Goal: Find specific page/section: Find specific page/section

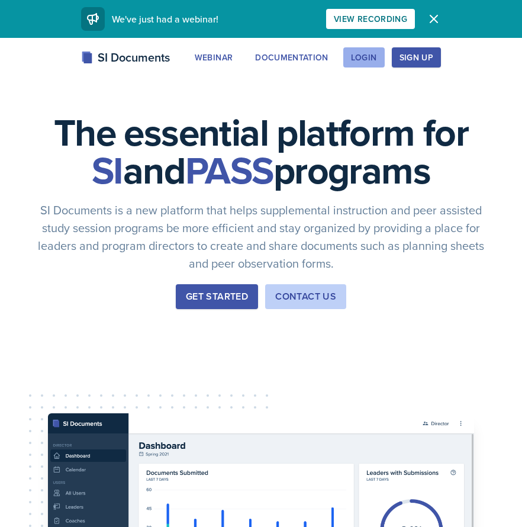
click at [369, 54] on div "Login" at bounding box center [364, 57] width 26 height 9
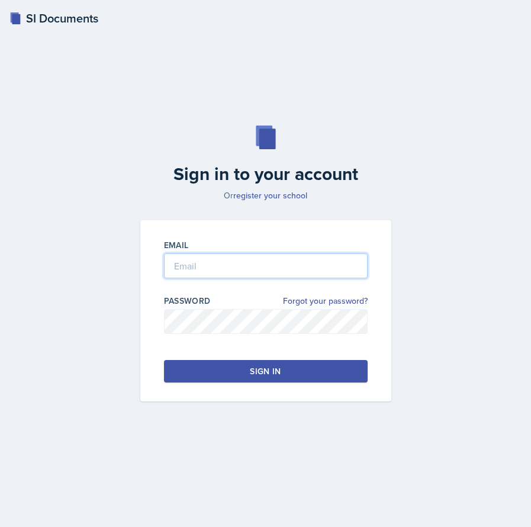
click at [234, 260] on input "email" at bounding box center [266, 265] width 204 height 25
type input "[PERSON_NAME]"
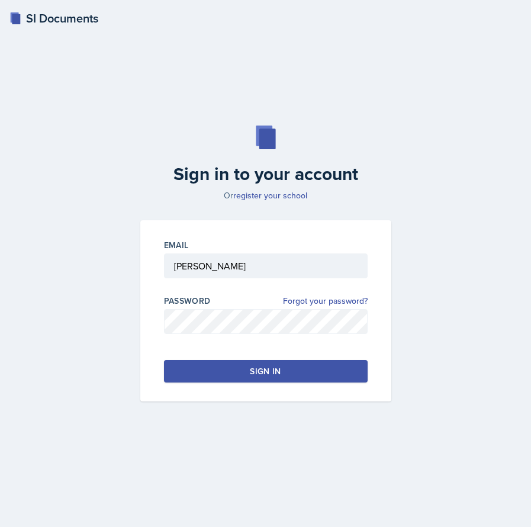
click at [225, 263] on input "[PERSON_NAME]" at bounding box center [266, 265] width 204 height 25
drag, startPoint x: 225, startPoint y: 263, endPoint x: 131, endPoint y: 269, distance: 94.9
click at [137, 269] on div "Email [PERSON_NAME] Password Forgot your password? Sign in" at bounding box center [265, 310] width 265 height 181
type input "[EMAIL_ADDRESS][DOMAIN_NAME]"
drag, startPoint x: 148, startPoint y: 430, endPoint x: 163, endPoint y: 418, distance: 18.6
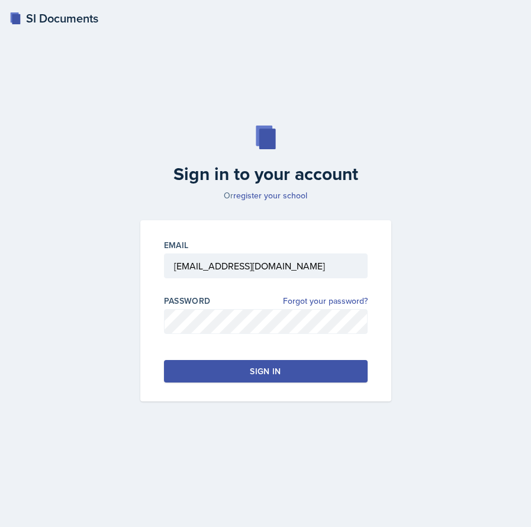
click at [149, 428] on div "Sign in to your account Or register your school Email [EMAIL_ADDRESS][DOMAIN_NA…" at bounding box center [265, 263] width 502 height 351
click at [189, 377] on button "Sign in" at bounding box center [266, 371] width 204 height 22
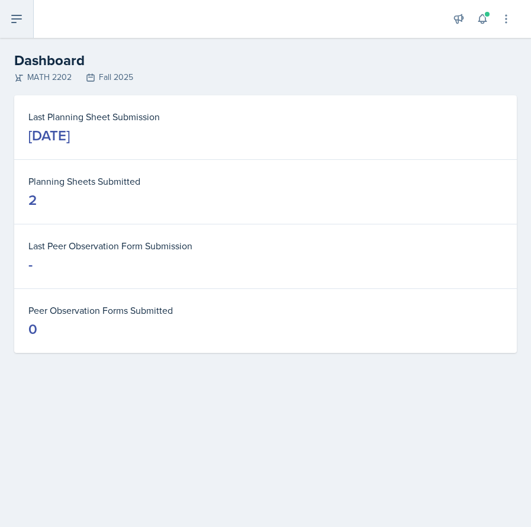
click at [20, 14] on icon at bounding box center [16, 19] width 14 height 14
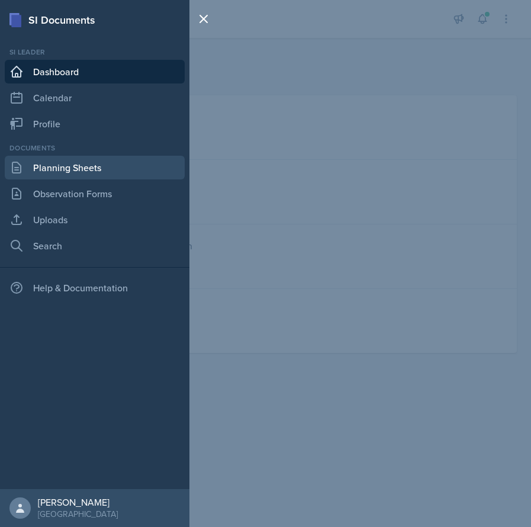
click at [105, 175] on link "Planning Sheets" at bounding box center [95, 168] width 180 height 24
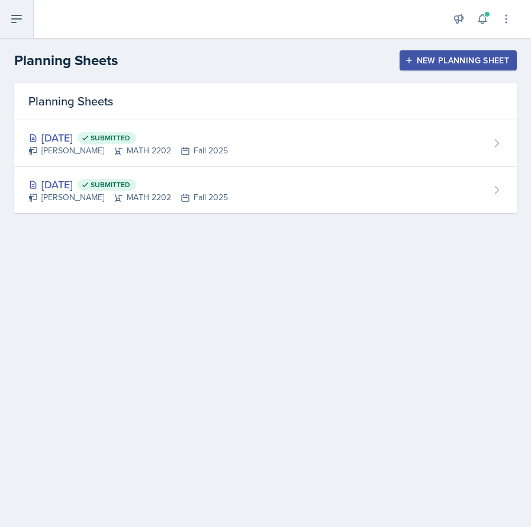
click at [20, 24] on icon at bounding box center [16, 19] width 14 height 14
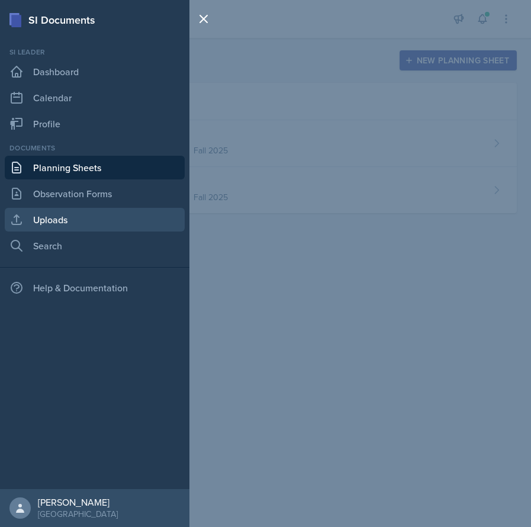
click at [99, 211] on link "Uploads" at bounding box center [95, 220] width 180 height 24
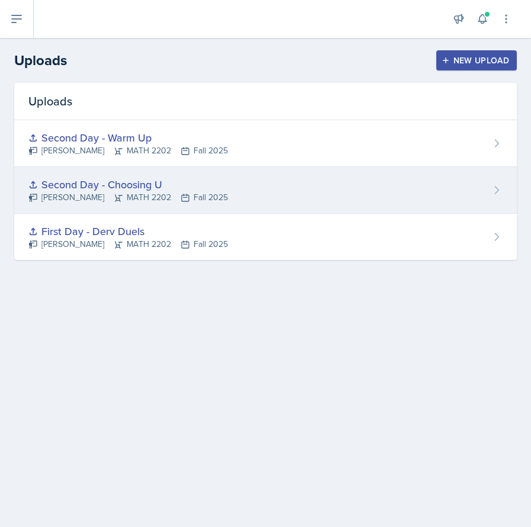
click at [222, 189] on div "Second Day - Choosing U" at bounding box center [127, 184] width 199 height 16
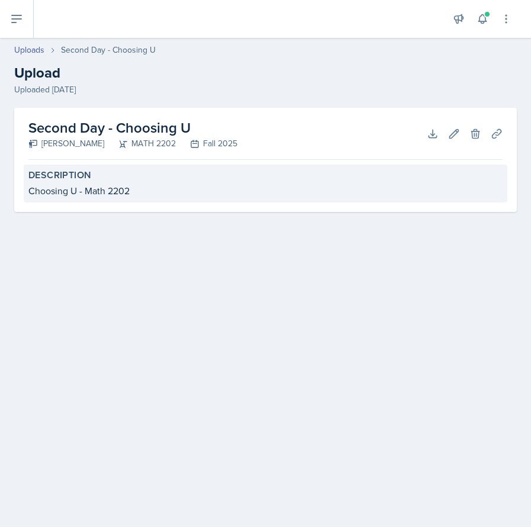
click at [210, 193] on div "Choosing U - Math 2202" at bounding box center [265, 190] width 474 height 14
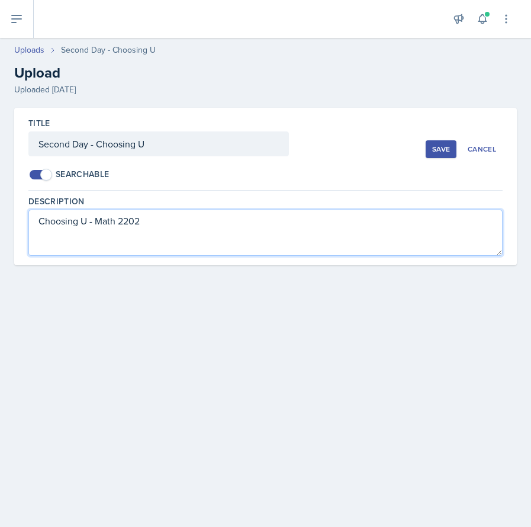
click at [211, 248] on textarea "Choosing U - Math 2202" at bounding box center [265, 232] width 474 height 46
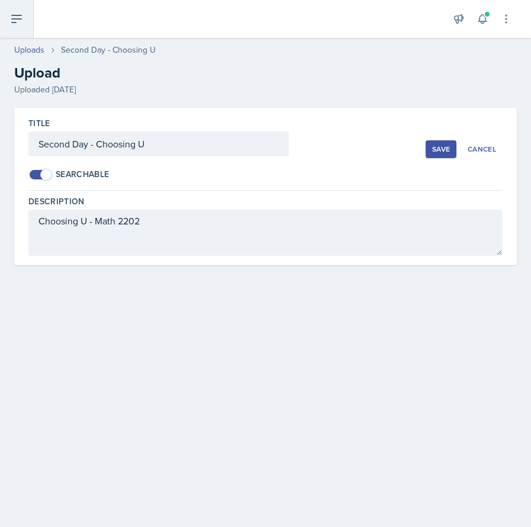
click at [22, 24] on icon at bounding box center [16, 19] width 14 height 14
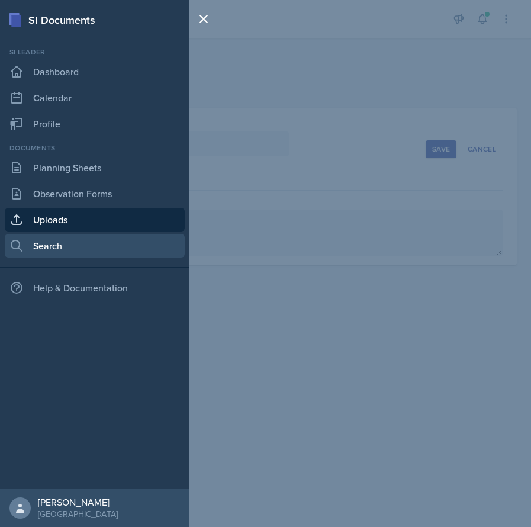
click at [87, 241] on link "Search" at bounding box center [95, 246] width 180 height 24
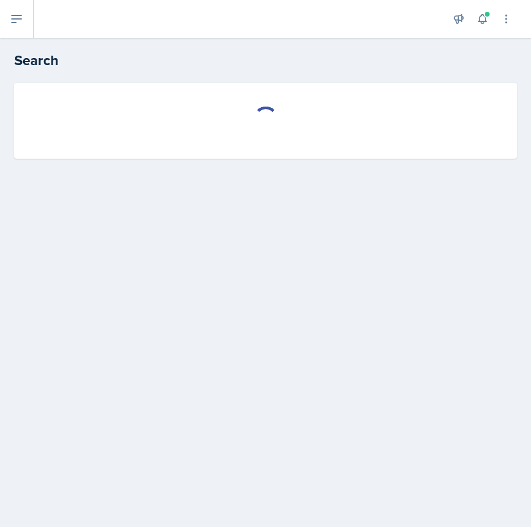
select select "all"
select select "1"
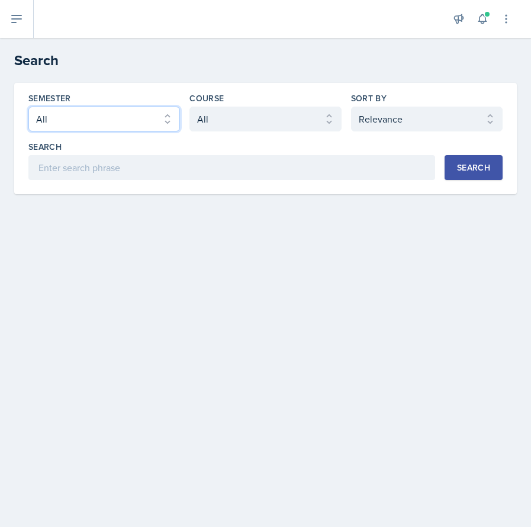
click at [131, 122] on select "Select semester All Fall 2025 Summer 2025 Spring 2025 Fall 2024 Summer 2024 Spr…" at bounding box center [103, 119] width 151 height 25
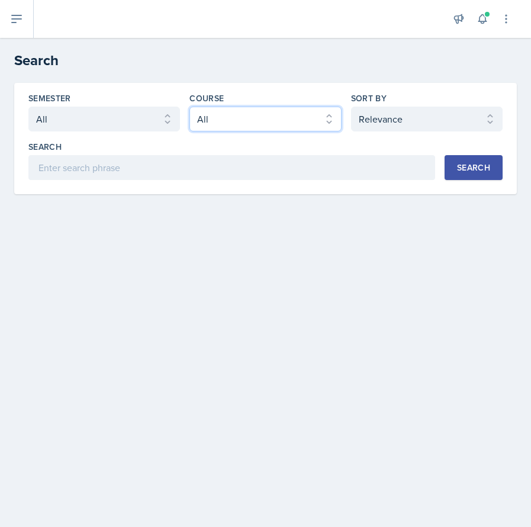
click at [234, 130] on select "Select course All ACCT 2101 ACCT 2102 ACCT 4050 ANTH 1102 ANTH 3301 ARCH 1000 A…" at bounding box center [264, 119] width 151 height 25
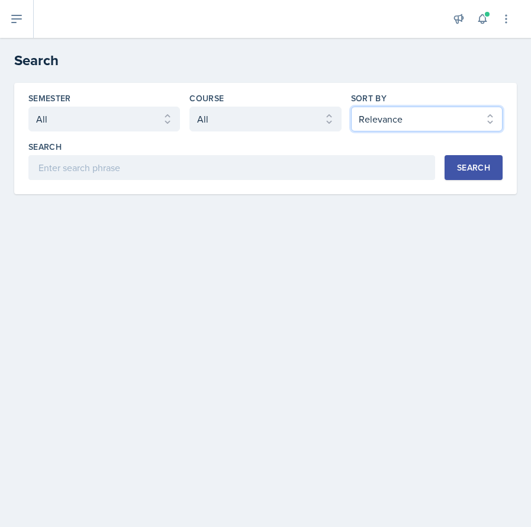
click at [498, 123] on select "Select sort by Relevance Document Date (Asc) Document Date (Desc)" at bounding box center [426, 119] width 151 height 25
click at [434, 257] on main "Search Semester Select semester All Fall 2025 Summer 2025 Spring 2025 Fall 2024…" at bounding box center [265, 282] width 531 height 489
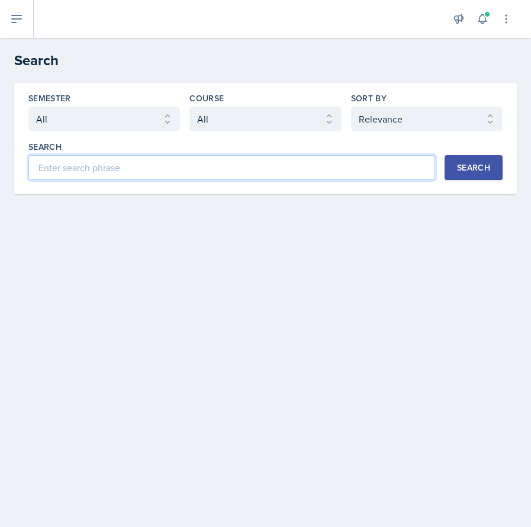
click at [270, 163] on input at bounding box center [231, 167] width 406 height 25
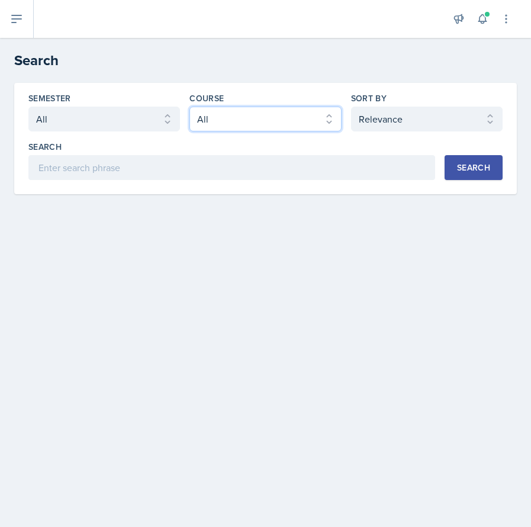
click at [251, 114] on select "Select course All ACCT 2101 ACCT 2102 ACCT 4050 ANTH 1102 ANTH 3301 ARCH 1000 A…" at bounding box center [264, 119] width 151 height 25
